Goal: Navigation & Orientation: Find specific page/section

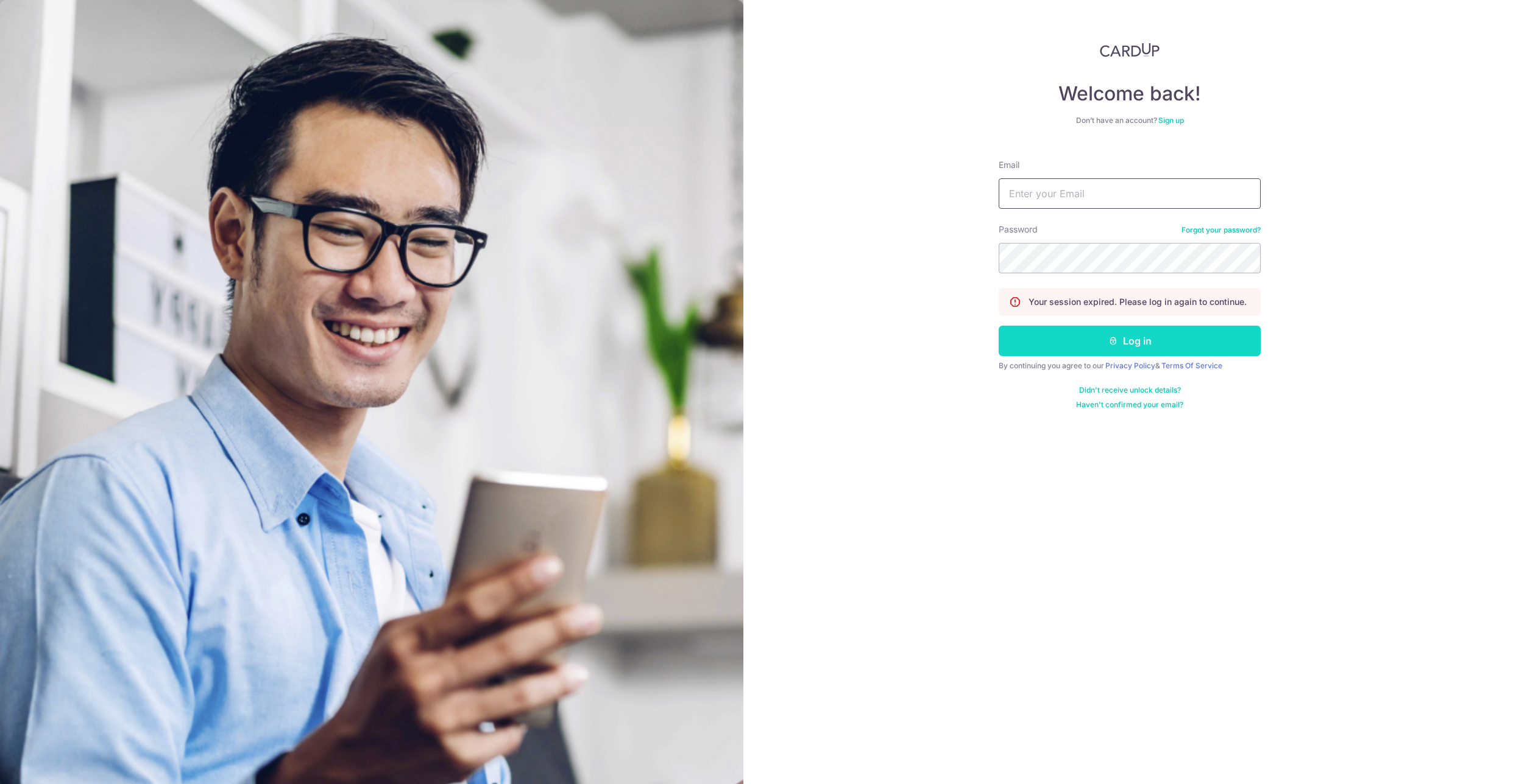
type input "[EMAIL_ADDRESS][DOMAIN_NAME]"
click at [1134, 347] on button "Log in" at bounding box center [1129, 341] width 262 height 31
